Goal: Check status: Check status

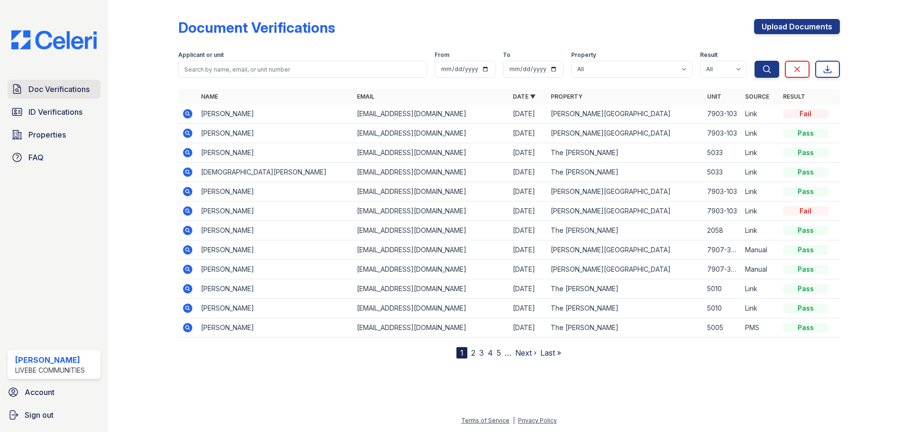
click at [9, 87] on link "Doc Verifications" at bounding box center [54, 89] width 93 height 19
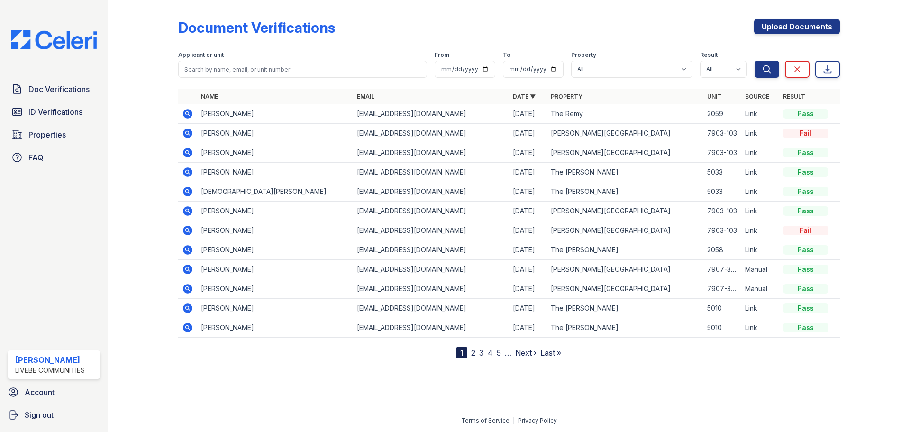
click at [188, 118] on icon at bounding box center [187, 113] width 9 height 9
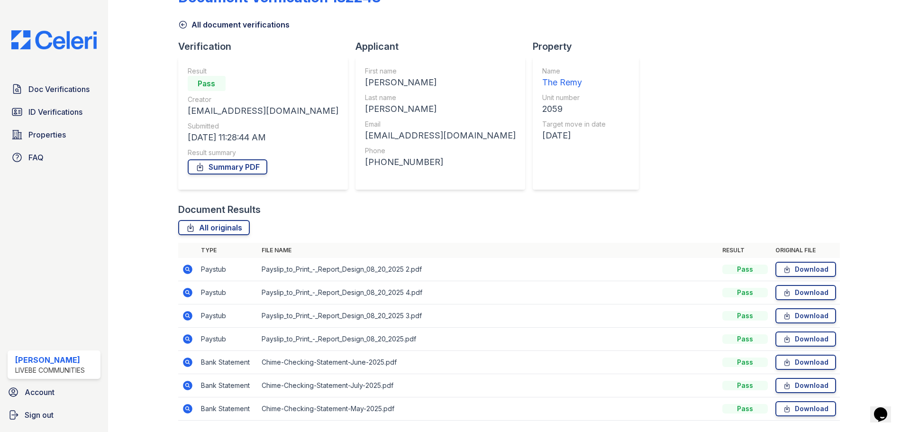
scroll to position [47, 0]
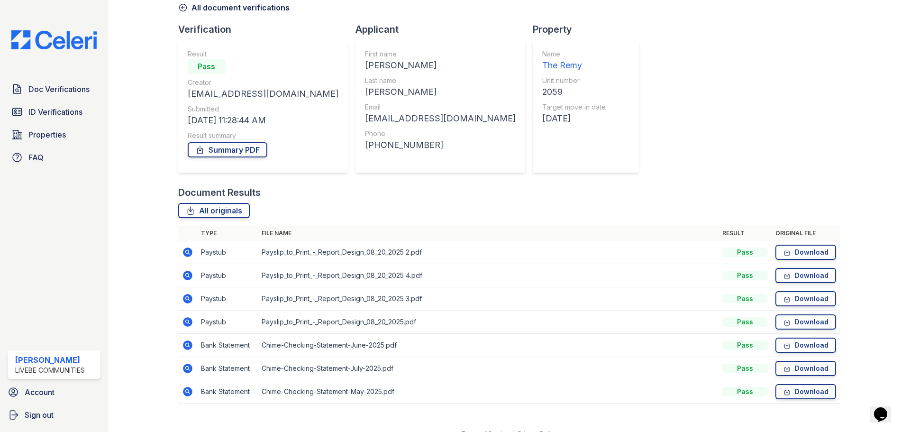
drag, startPoint x: 183, startPoint y: 251, endPoint x: 323, endPoint y: 280, distance: 142.3
click at [184, 251] on icon at bounding box center [187, 251] width 9 height 9
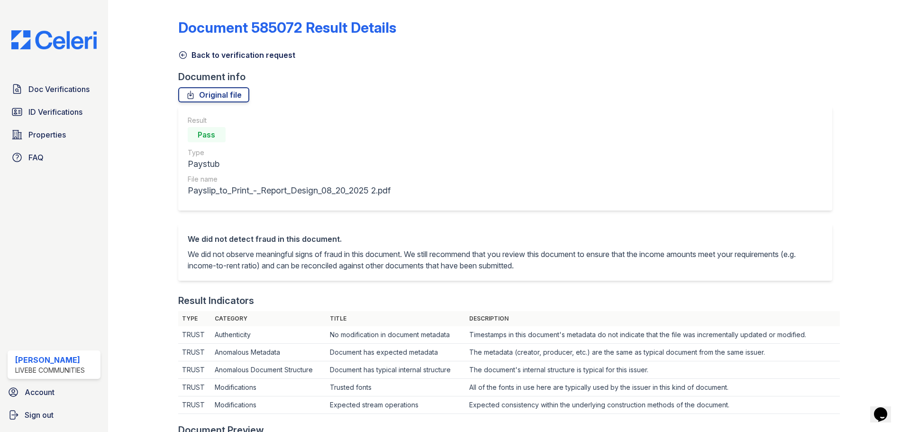
drag, startPoint x: 181, startPoint y: 54, endPoint x: 226, endPoint y: 118, distance: 78.4
click at [181, 54] on icon at bounding box center [182, 54] width 9 height 9
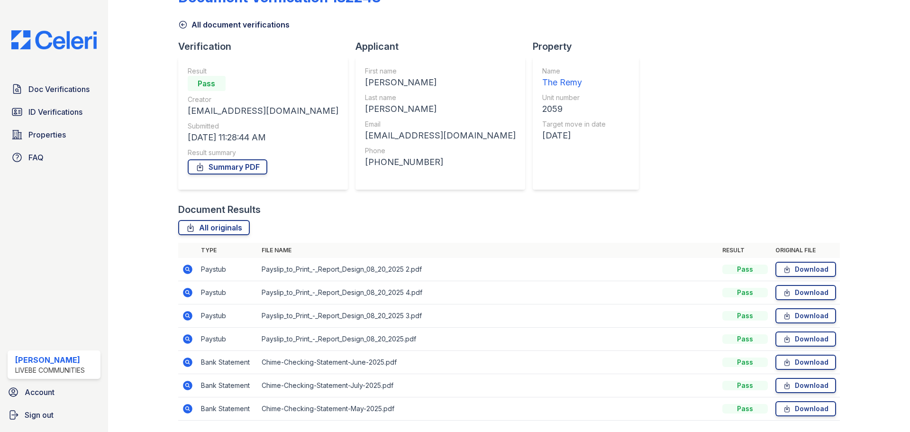
scroll to position [61, 0]
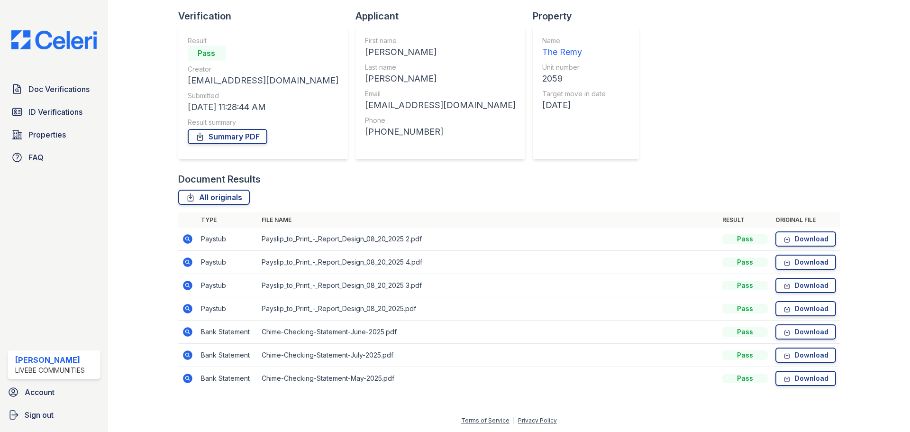
click at [191, 307] on icon at bounding box center [187, 308] width 9 height 9
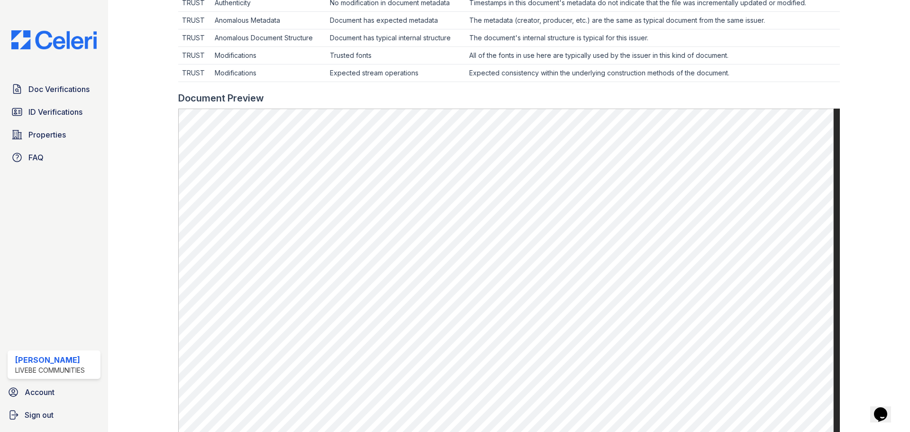
scroll to position [47, 0]
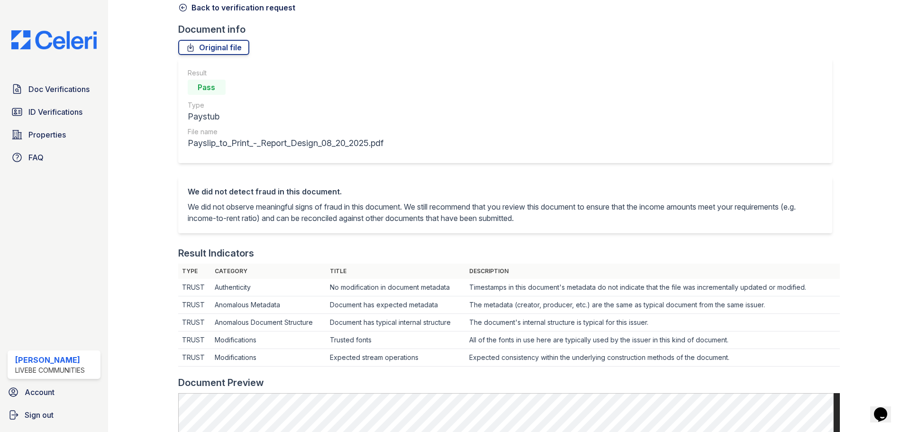
click at [183, 9] on icon at bounding box center [182, 7] width 9 height 9
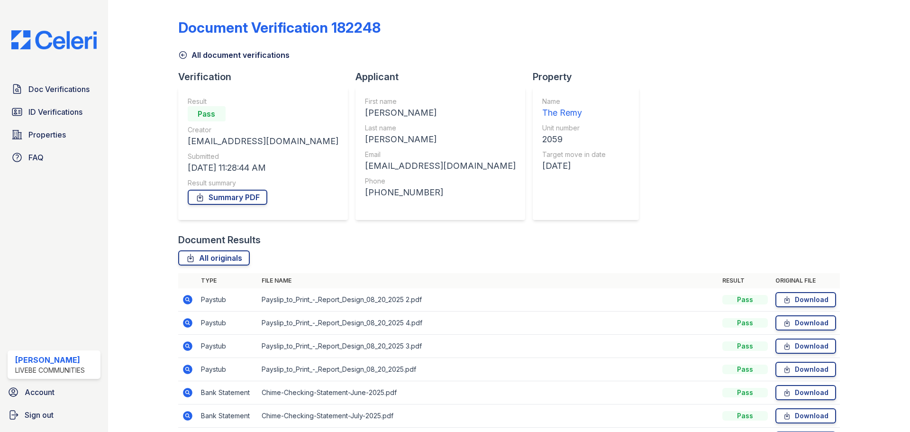
click at [190, 343] on icon at bounding box center [187, 345] width 9 height 9
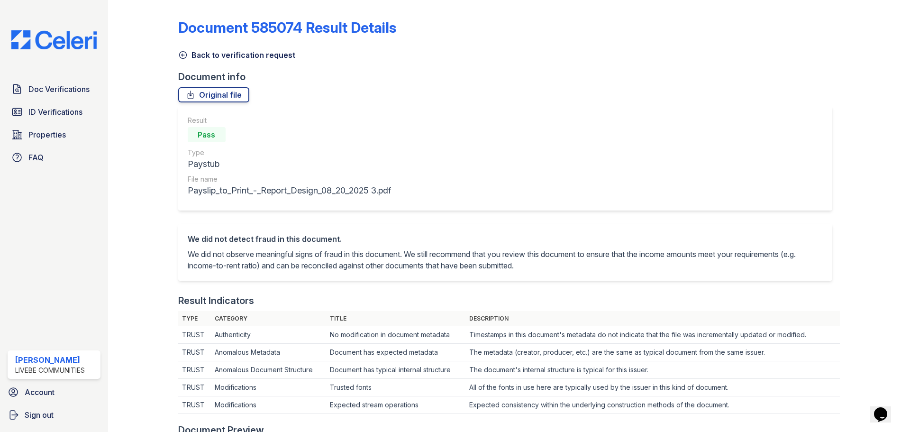
click at [186, 57] on icon at bounding box center [182, 54] width 9 height 9
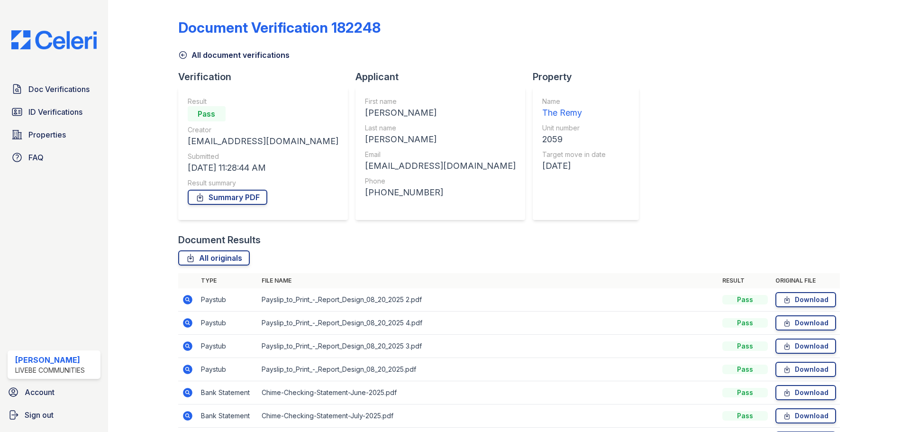
click at [189, 323] on icon at bounding box center [187, 322] width 9 height 9
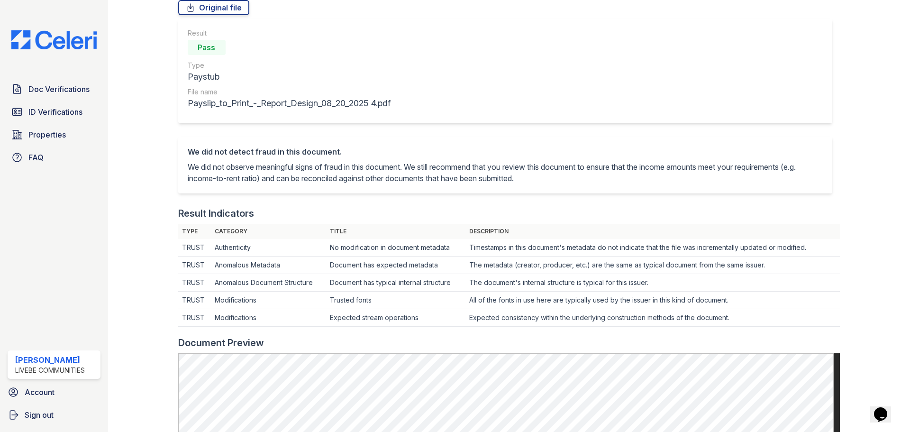
scroll to position [47, 0]
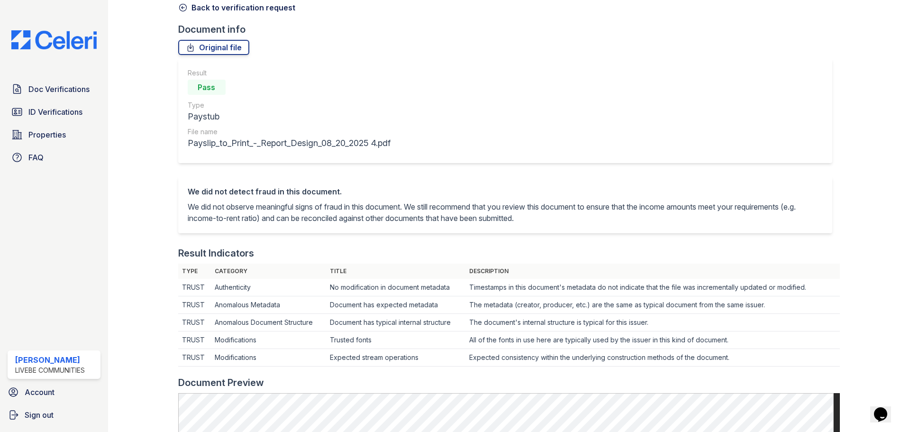
click at [183, 8] on icon at bounding box center [182, 7] width 7 height 7
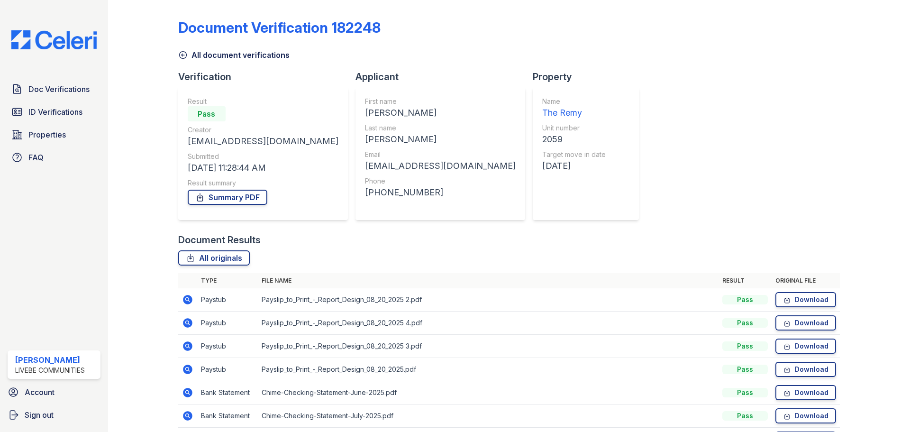
click at [188, 298] on icon at bounding box center [187, 299] width 11 height 11
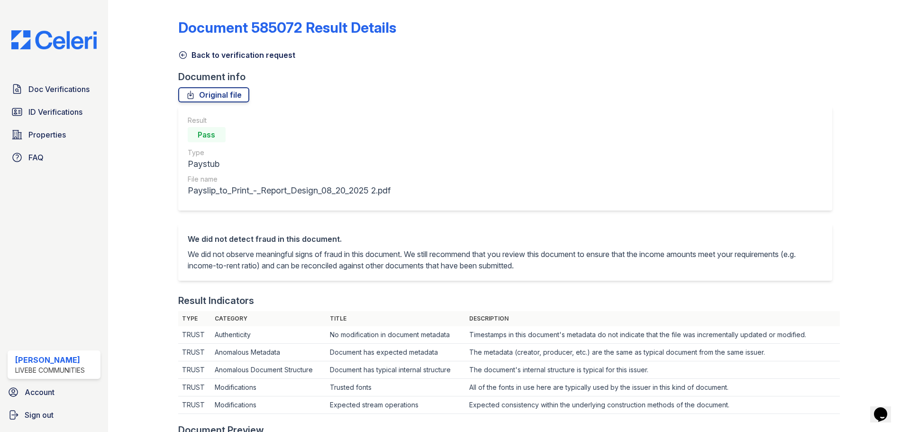
click at [183, 52] on icon at bounding box center [182, 55] width 7 height 7
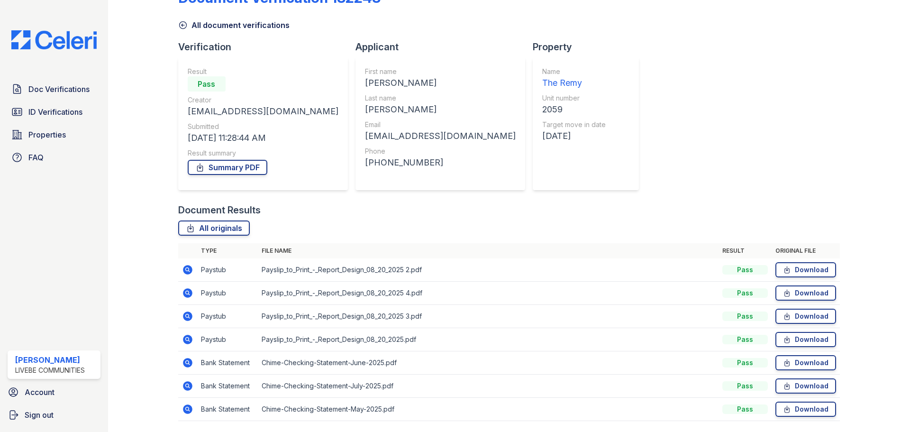
scroll to position [61, 0]
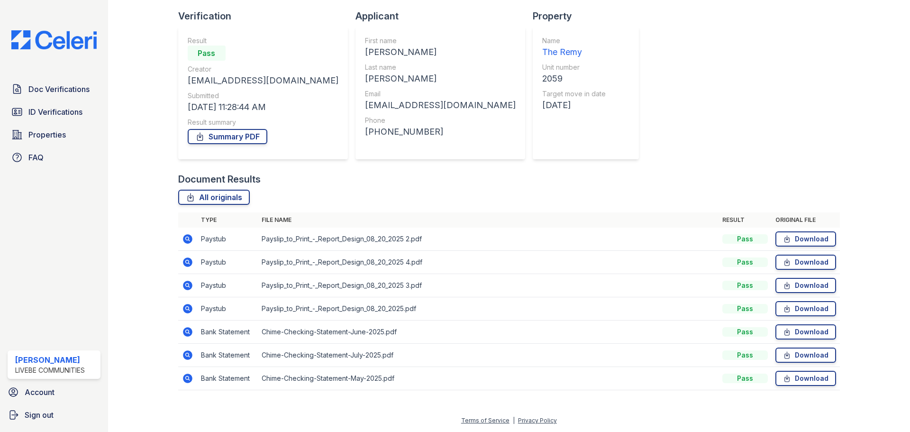
click at [186, 335] on icon at bounding box center [187, 331] width 9 height 9
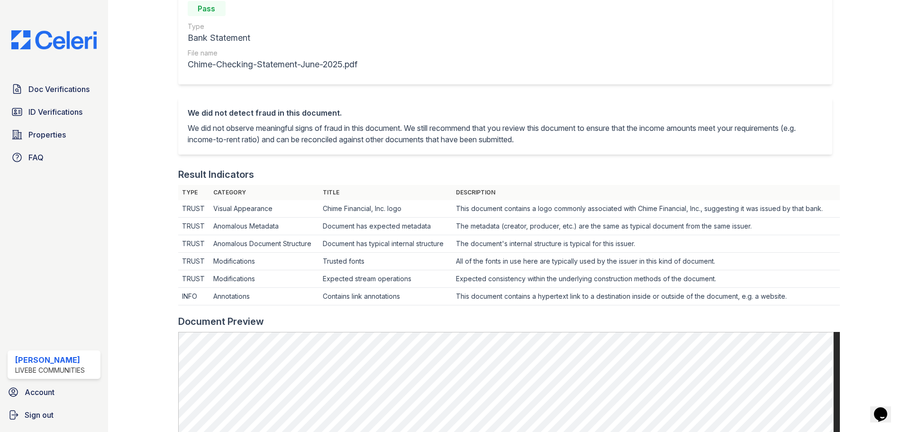
scroll to position [47, 0]
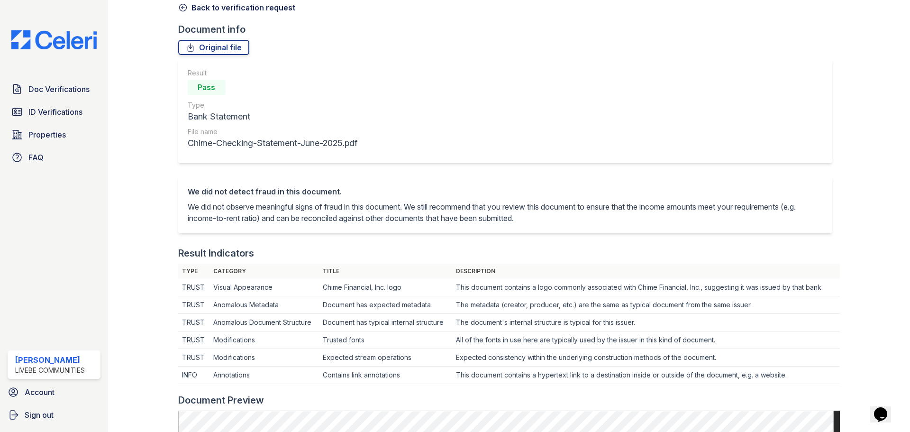
click at [185, 9] on icon at bounding box center [182, 7] width 9 height 9
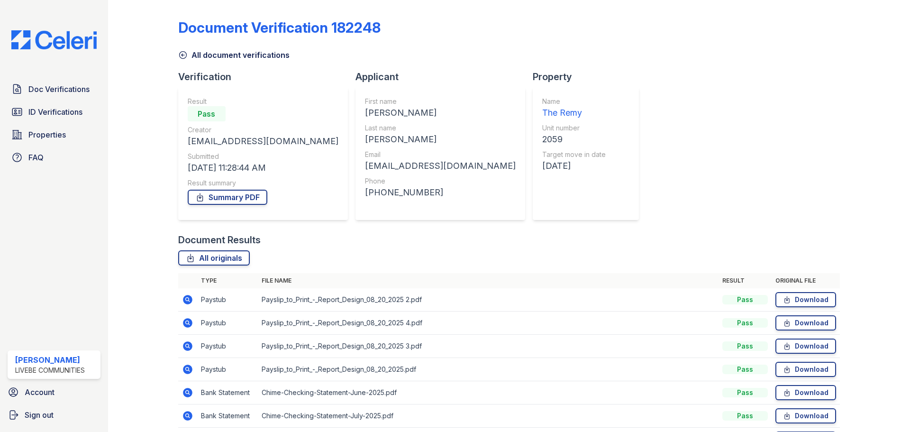
click at [183, 418] on icon at bounding box center [187, 415] width 11 height 11
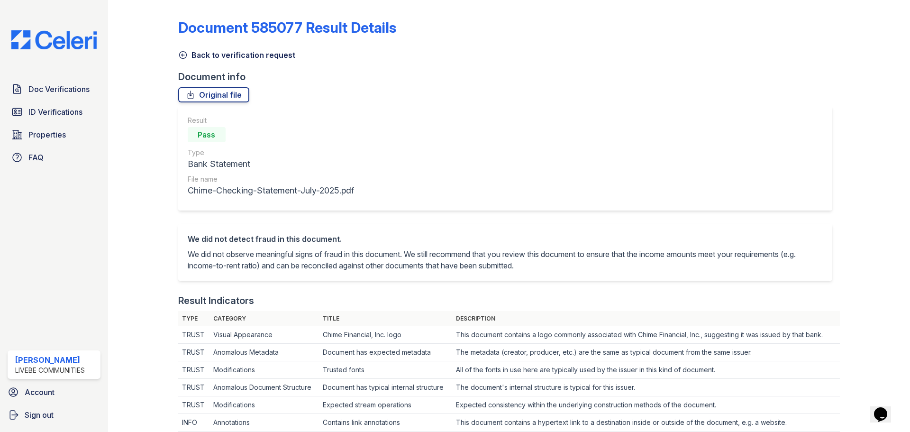
click at [182, 55] on icon at bounding box center [182, 55] width 7 height 7
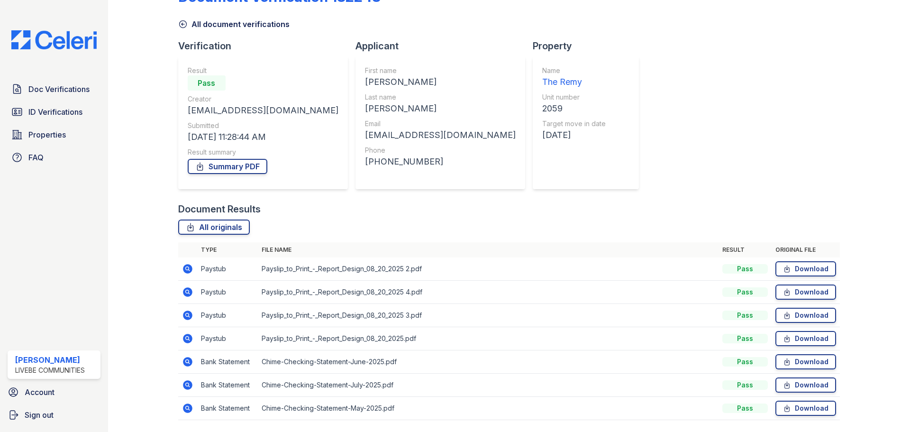
scroll to position [47, 0]
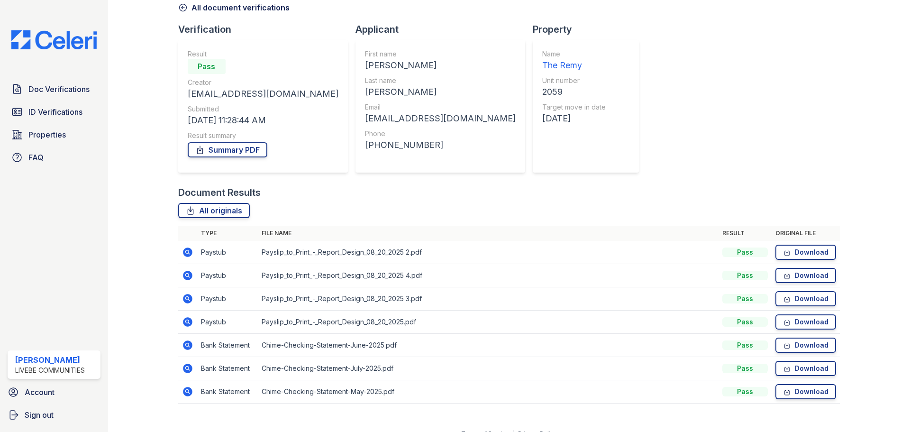
click at [189, 393] on icon at bounding box center [187, 391] width 11 height 11
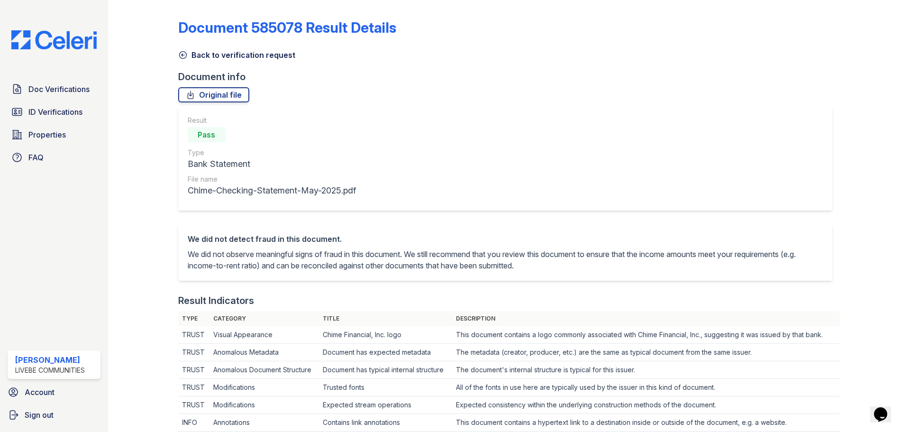
click at [183, 57] on icon at bounding box center [182, 54] width 9 height 9
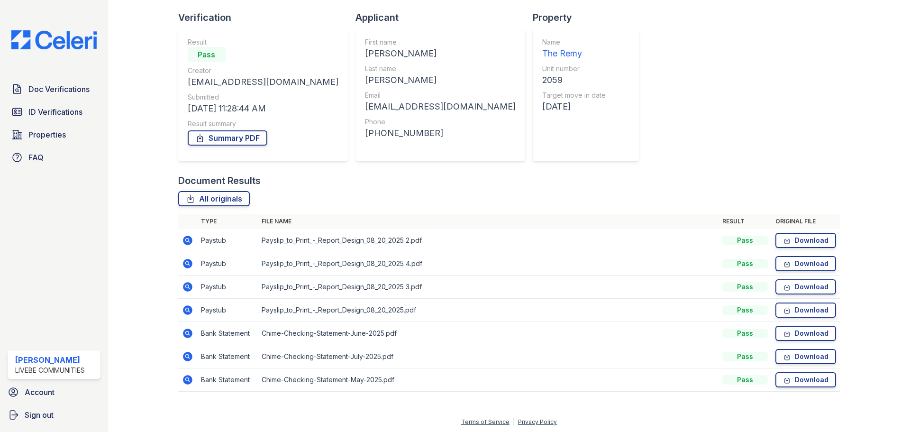
scroll to position [61, 0]
click at [189, 240] on icon at bounding box center [187, 238] width 9 height 9
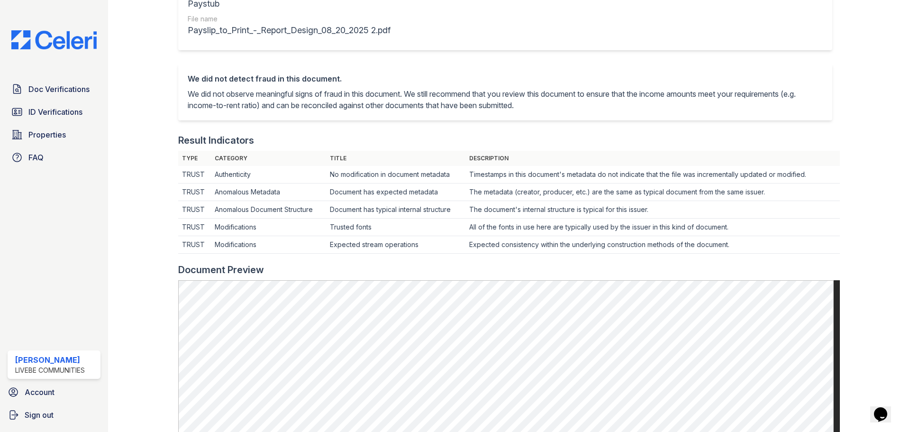
scroll to position [284, 0]
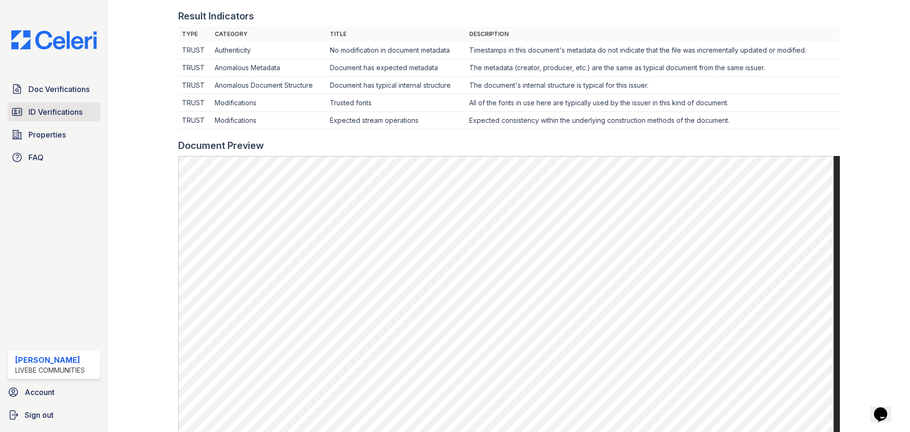
click at [57, 111] on span "ID Verifications" at bounding box center [55, 111] width 54 height 11
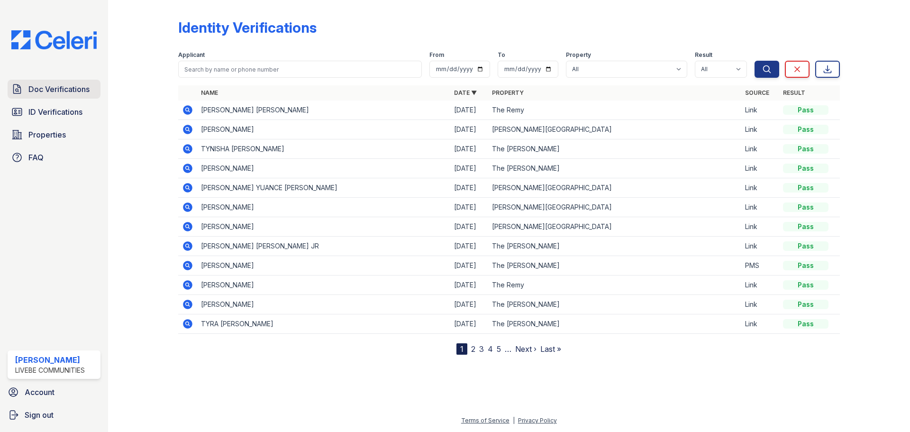
click at [68, 90] on span "Doc Verifications" at bounding box center [58, 88] width 61 height 11
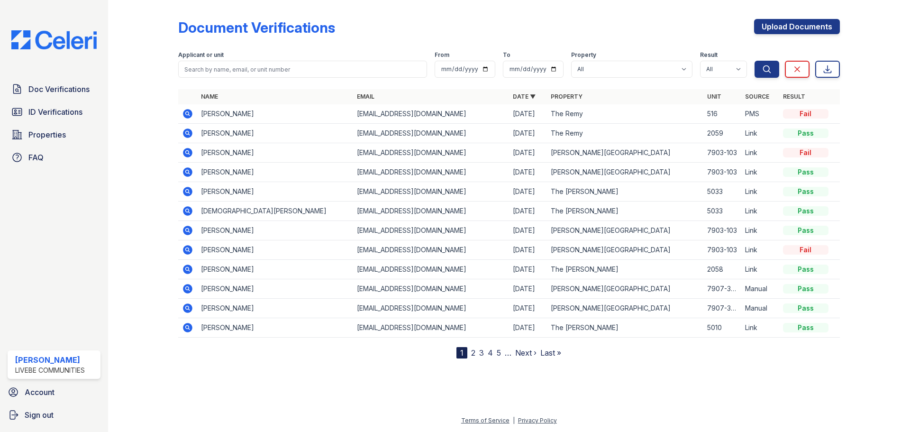
click at [191, 112] on icon at bounding box center [187, 113] width 9 height 9
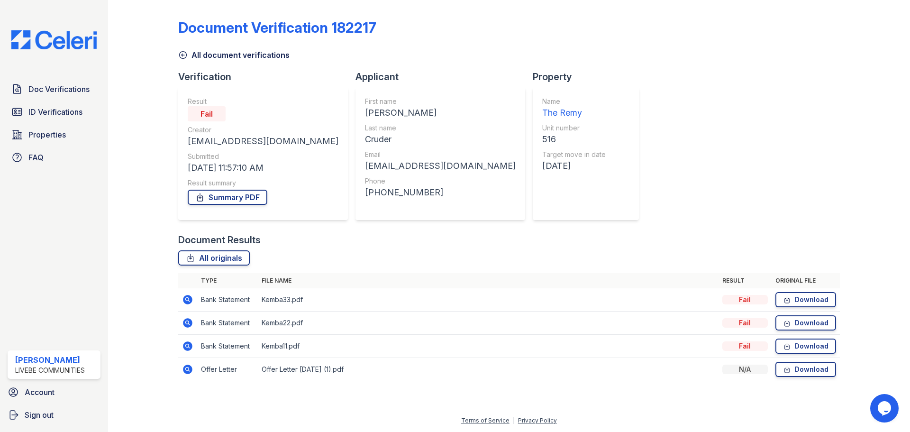
click at [190, 300] on icon at bounding box center [187, 299] width 9 height 9
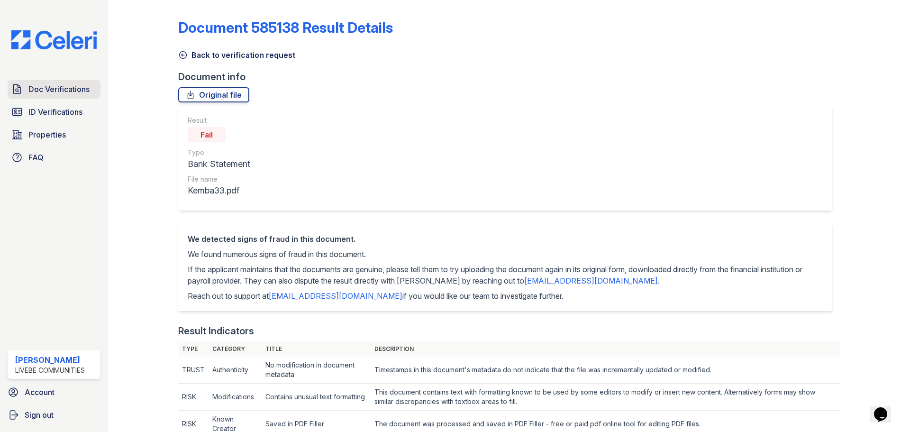
click at [61, 89] on span "Doc Verifications" at bounding box center [58, 88] width 61 height 11
